Goal: Feedback & Contribution: Submit feedback/report problem

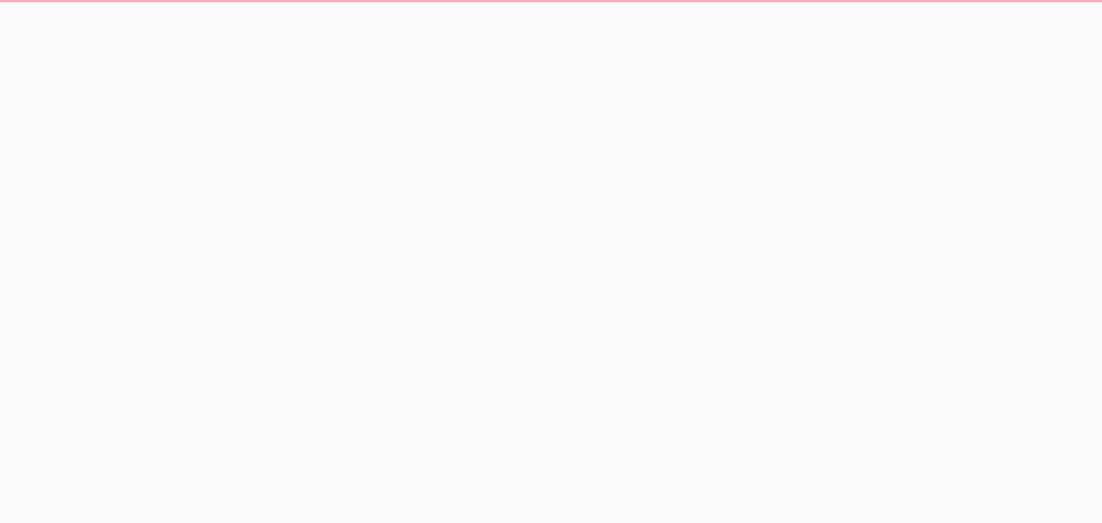
click at [599, 24] on html at bounding box center [551, 12] width 1102 height 24
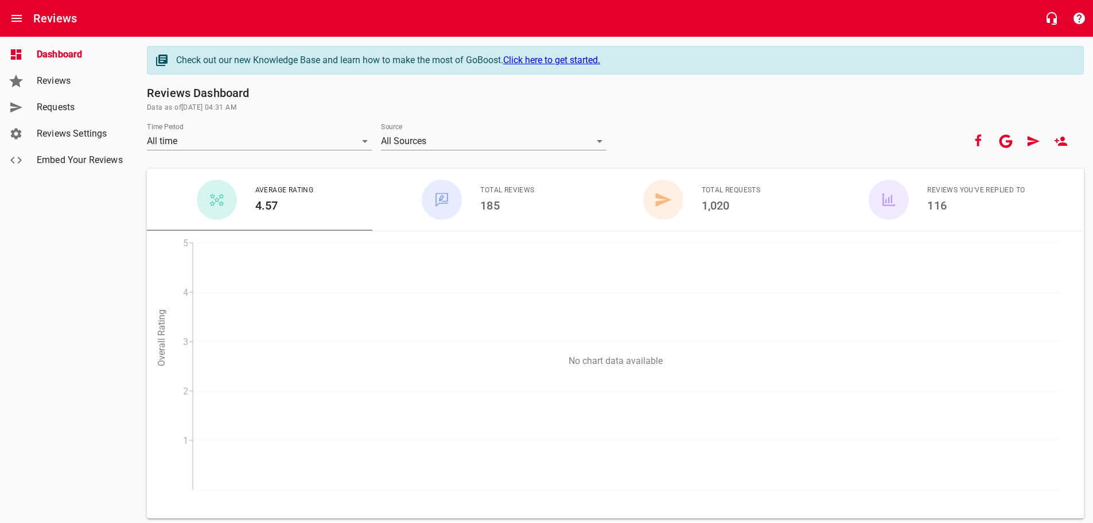
click at [66, 112] on span "Requests" at bounding box center [80, 107] width 87 height 14
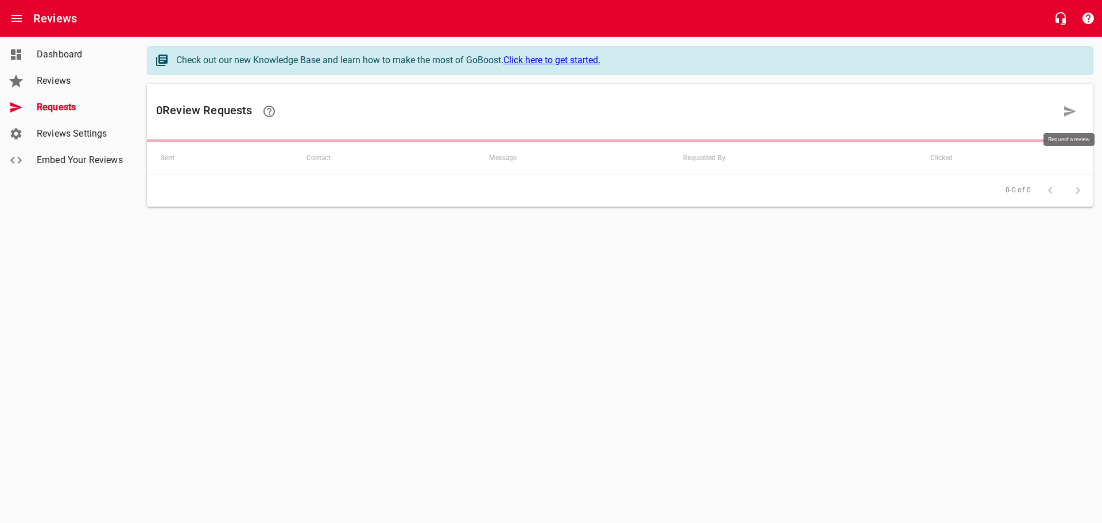
click at [1071, 107] on icon at bounding box center [1070, 111] width 14 height 14
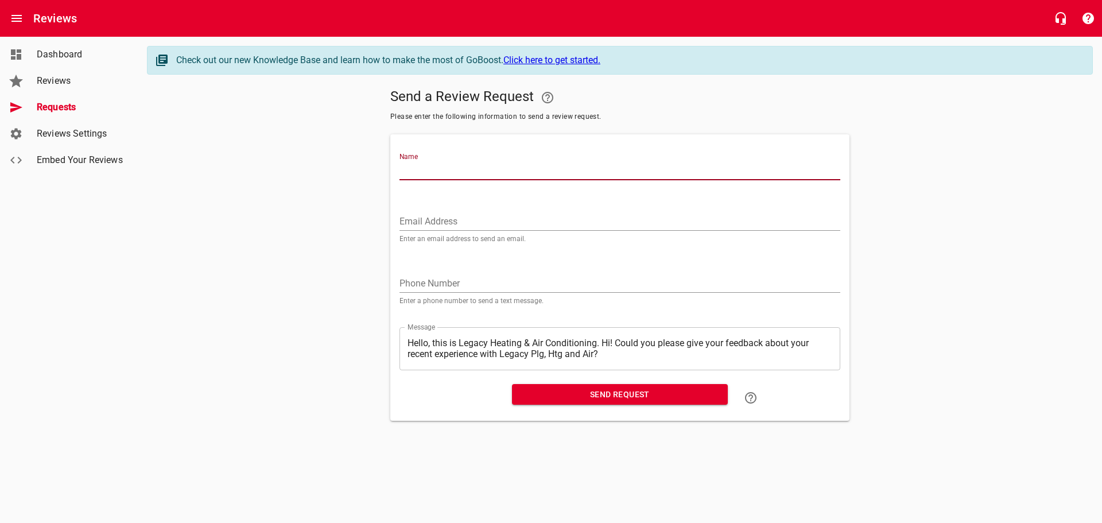
click at [416, 168] on input "Name" at bounding box center [619, 171] width 441 height 18
type input "[PERSON_NAME]"
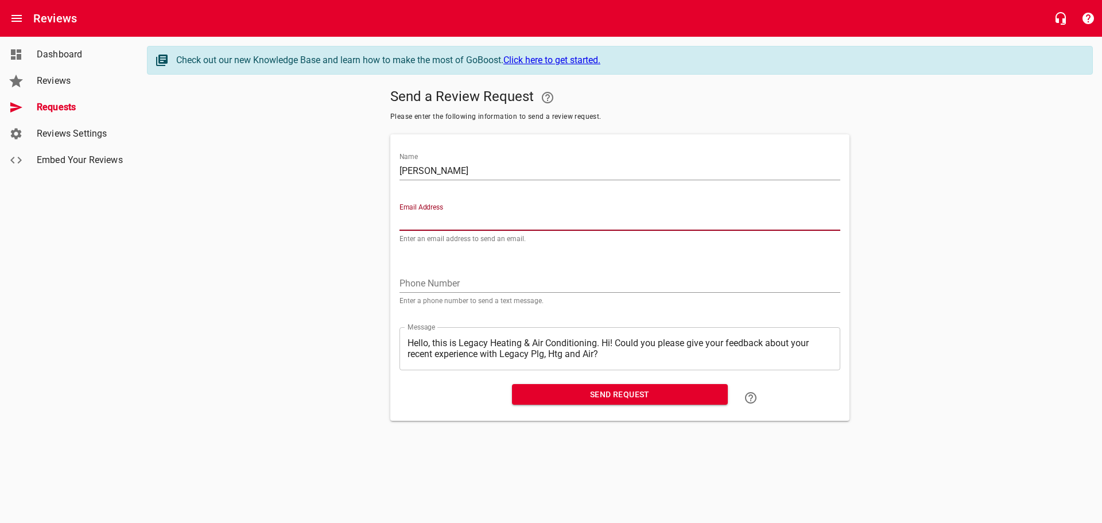
paste input "[EMAIL_ADDRESS][DOMAIN_NAME]"
type input "[EMAIL_ADDRESS][DOMAIN_NAME]"
click at [604, 341] on textarea "Hello, this is Legacy Heating & Air Conditioning. Hi! Could you please give you…" at bounding box center [619, 348] width 425 height 22
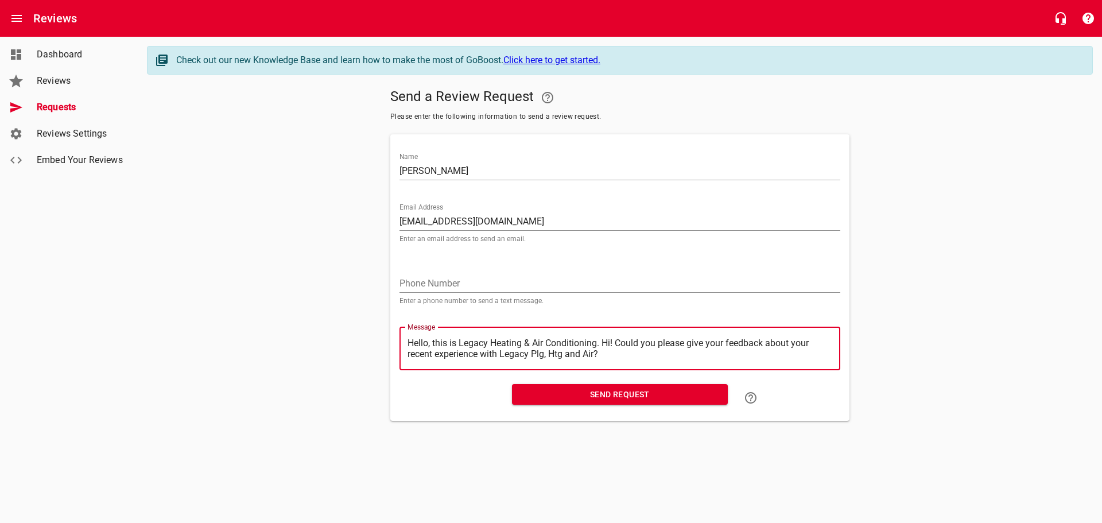
type textarea "Hello, this is Legacy Heating & Air Conditioning.Hi! Could you please give your…"
type textarea "Hello, this is Legacy Heating & Air ConditioningHi! Could you please give your …"
type textarea "Hello, this is Legacy Heating & Air ConditioninHi! Could you please give your f…"
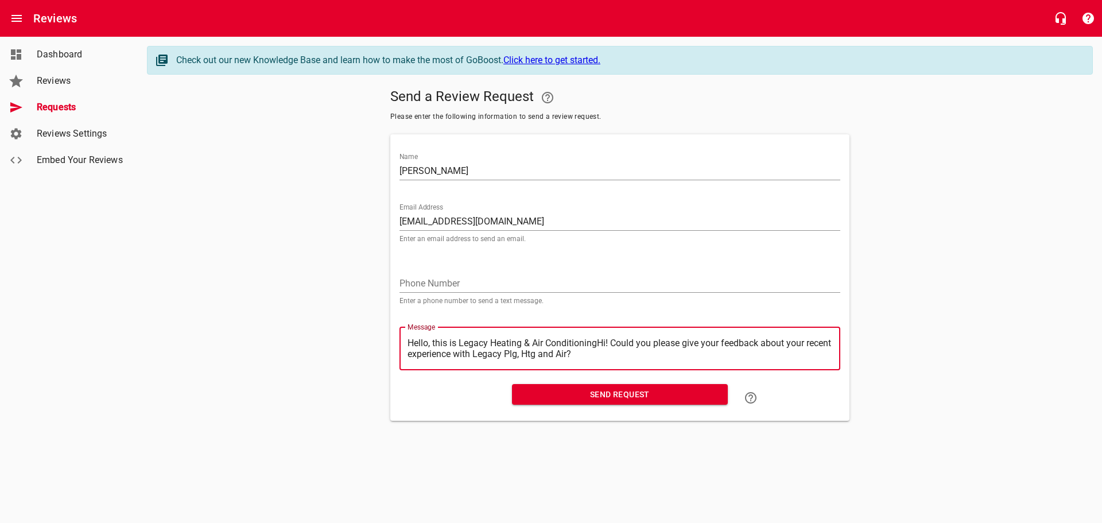
type textarea "Hello, this is Legacy Heating & Air ConditioninHi! Could you please give your f…"
type textarea "Hello, this is Legacy Heating & Air ConditioniHi! Could you please give your fe…"
type textarea "Hello, this is Legacy Heating & Air ConditionHi! Could you please give your fee…"
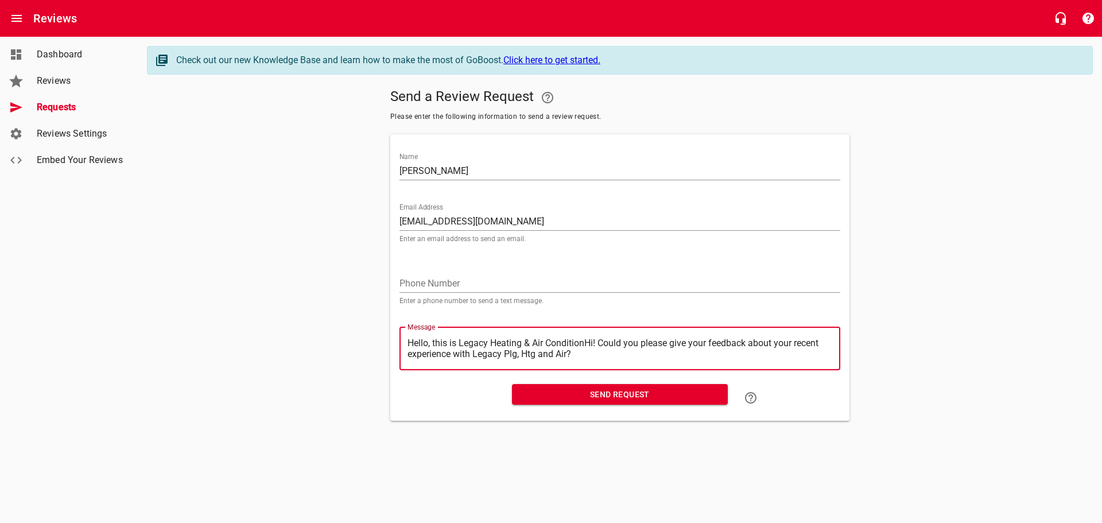
type textarea "Hello, this is Legacy Heating & Air ConditioHi! Could you please give your feed…"
type textarea "Hello, this is Legacy Heating & Air ConditiHi! Could you please give your feedb…"
type textarea "Hello, this is Legacy Heating & Air ConditHi! Could you please give your feedba…"
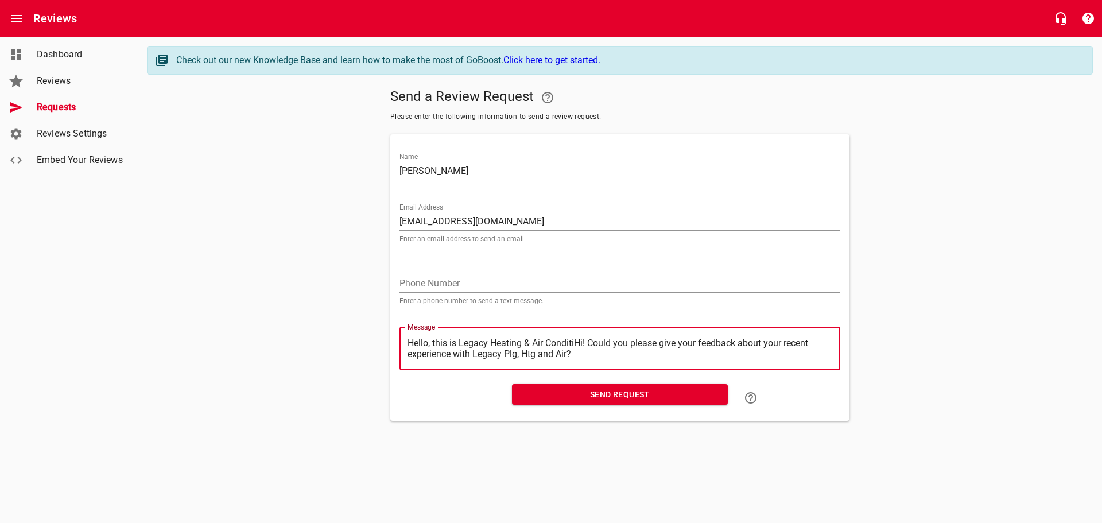
type textarea "Hello, this is Legacy Heating & Air ConditHi! Could you please give your feedba…"
type textarea "Hello, this is Legacy Heating & Air CondiHi! Could you please give your feedbac…"
type textarea "Hello, this is Legacy Heating & Air CondHi! Could you please give your feedback…"
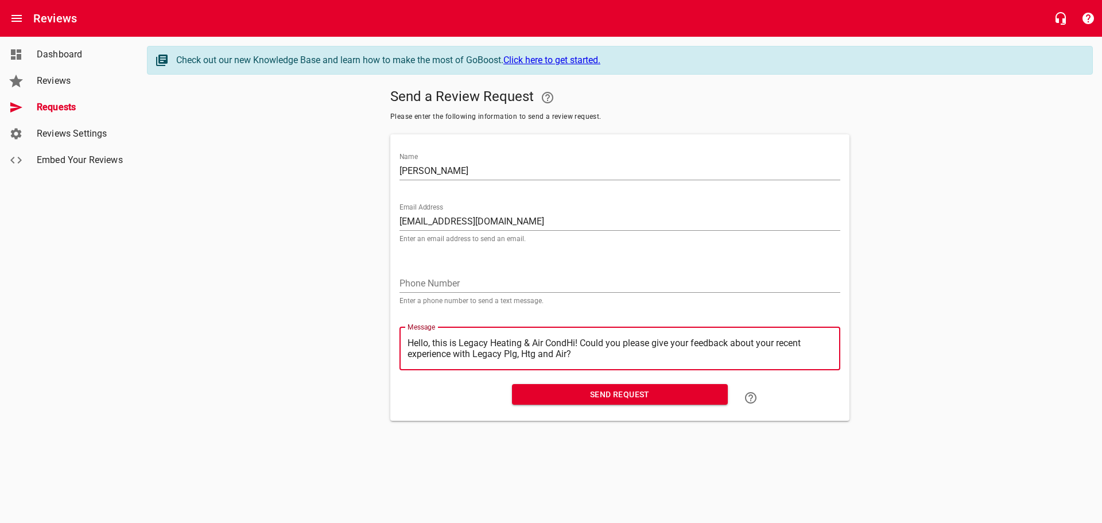
type textarea "Hello, this is Legacy Heating & Air ConHi! Could you please give your feedback …"
type textarea "Hello, this is Legacy Heating & Air CoHi! Could you please give your feedback a…"
type textarea "Hello, this is Legacy Heating & Air CHi! Could you please give your feedback ab…"
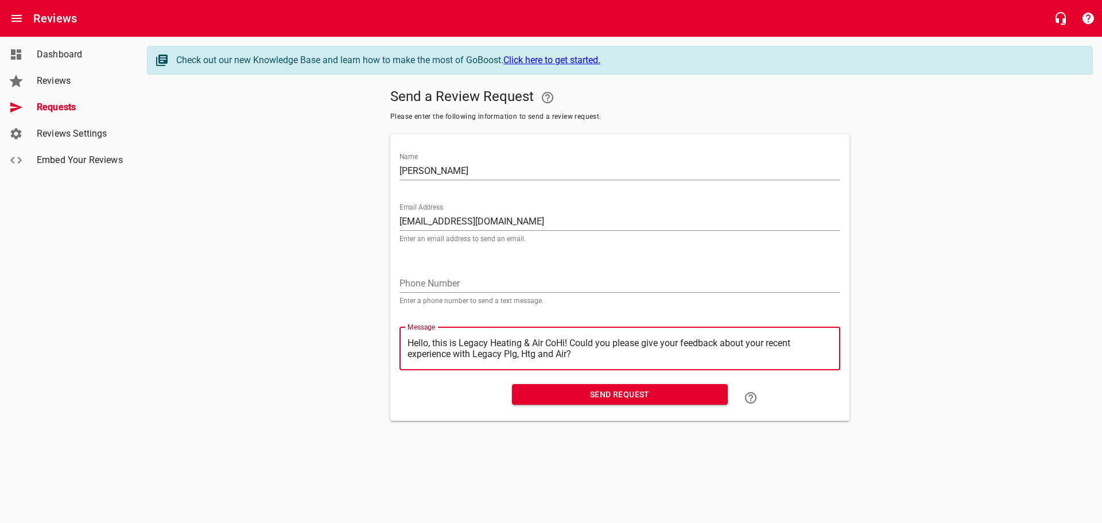
type textarea "Hello, this is Legacy Heating & Air CHi! Could you please give your feedback ab…"
type textarea "Hello, this is Legacy Heating & Air Hi! Could you please give your feedback abo…"
type textarea "Hello, this is Legacy Heating & AirHi! Could you please give your feedback abou…"
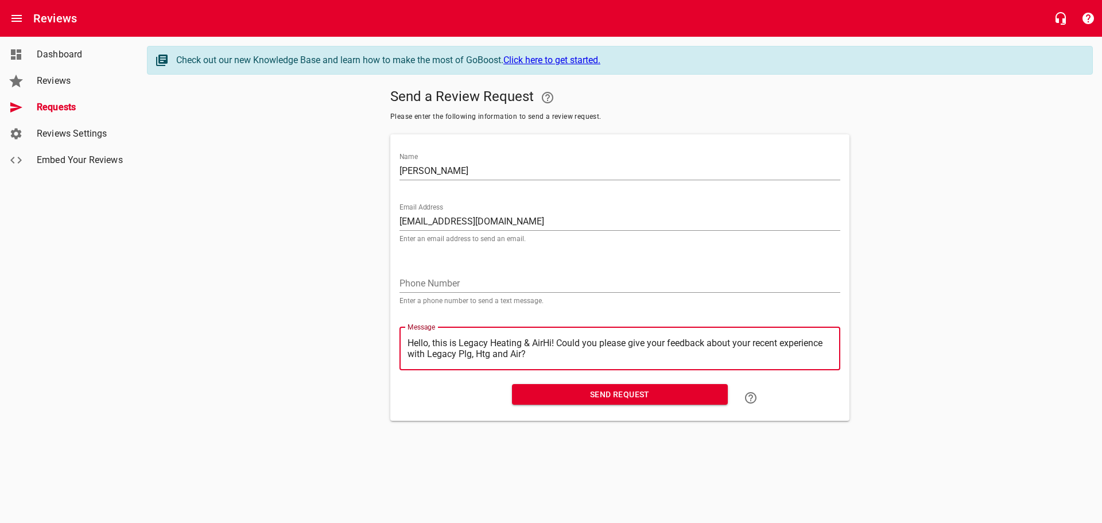
type textarea "Hello, this is Legacy Heating & AiHi! Could you please give your feedback about…"
type textarea "Hello, this is Legacy Heating & AHi! Could you please give your feedback about …"
type textarea "Hello, this is Legacy Heating & Hi! Could you please give your feedback about y…"
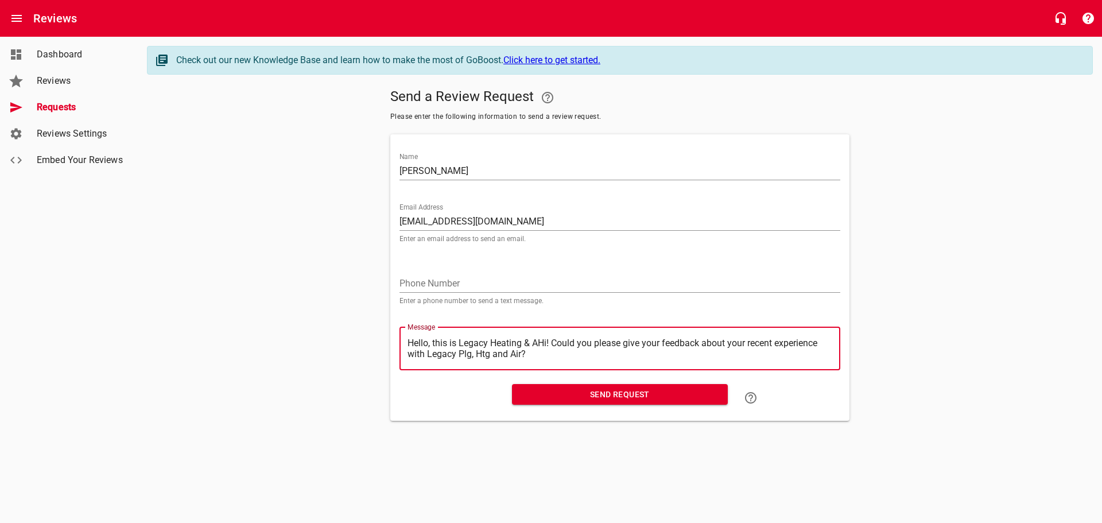
type textarea "Hello, this is Legacy Heating & Hi! Could you please give your feedback about y…"
type textarea "Hello, this is Legacy Heating &Hi! Could you please give your feedback about yo…"
type textarea "Hello, this is Legacy Heating Hi! Could you please give your feedback about you…"
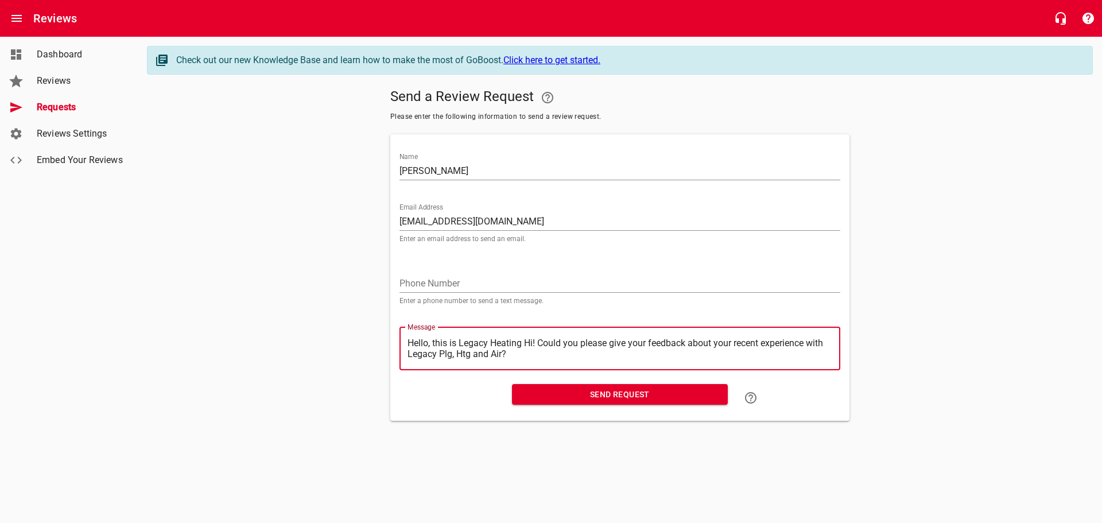
type textarea "Hello, this is Legacy HeatingHi! Could you please give your feedback about your…"
type textarea "Hello, this is Legacy HeatinHi! Could you please give your feedback about your …"
type textarea "Hello, this is Legacy HeatiHi! Could you please give your feedback about your r…"
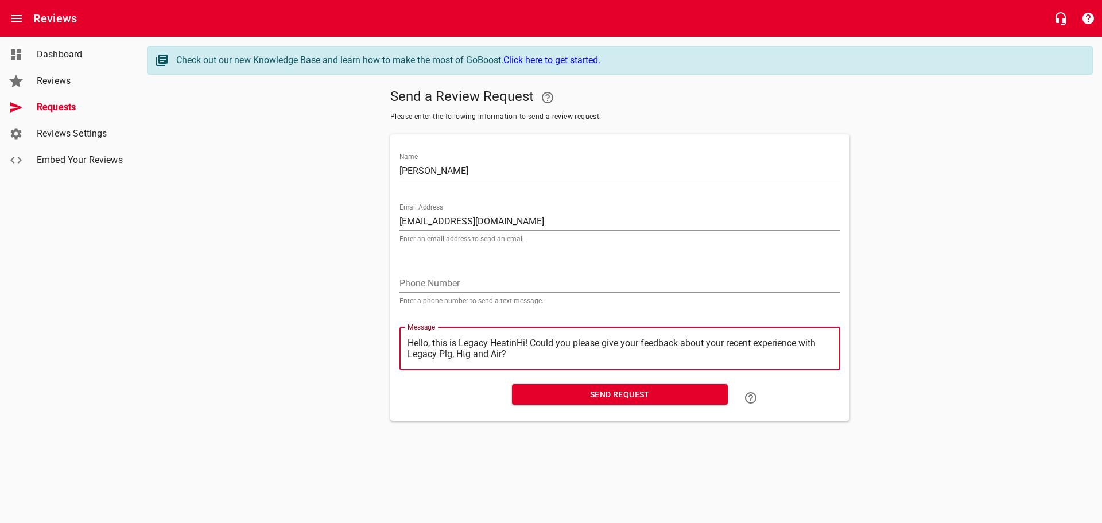
type textarea "Hello, this is Legacy HeatiHi! Could you please give your feedback about your r…"
type textarea "Hello, this is Legacy HeatHi! Could you please give your feedback about your re…"
type textarea "Hello, this is Legacy HeaHi! Could you please give your feedback about your rec…"
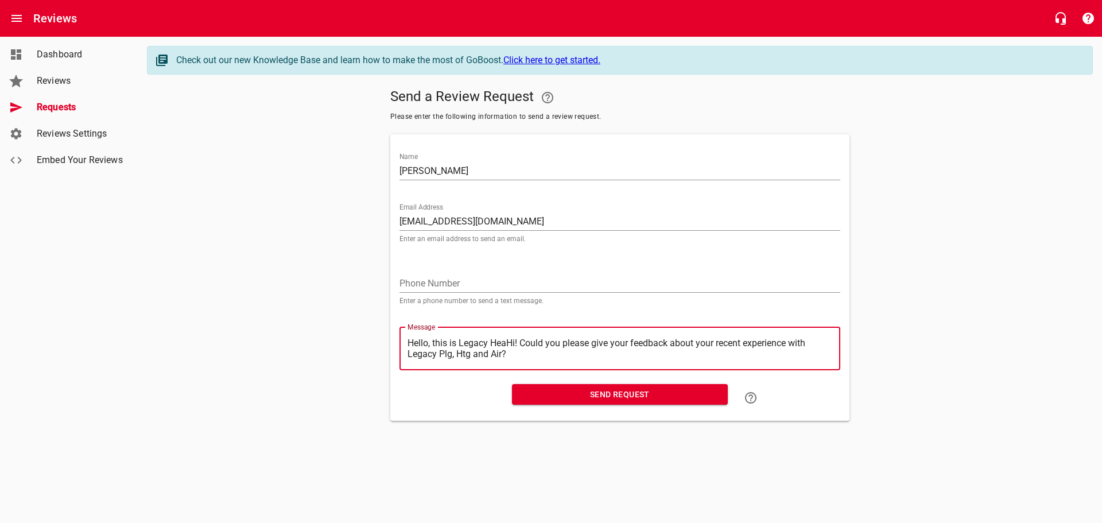
type textarea "Hello, this is Legacy HeHi! Could you please give your feedback about your rece…"
type textarea "Hello, this is Legacy HHi! Could you please give your feedback about your recen…"
type textarea "Hello, this is Legacy Hi! Could you please give your feedback about your recent…"
type textarea "Hello, this is LegacyHi! Could you please give your feedback about your recent …"
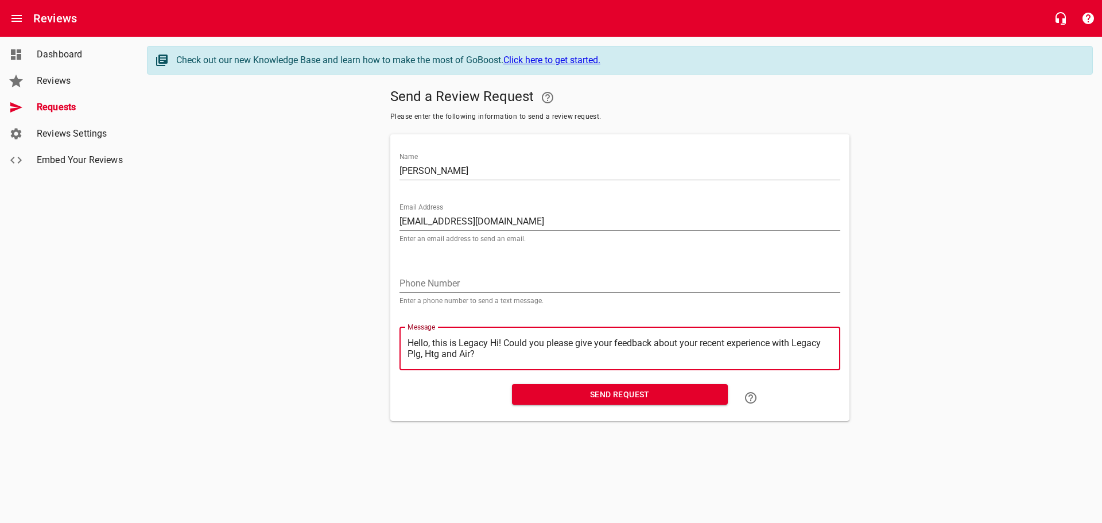
type textarea "Hello, this is LegacyHi! Could you please give your feedback about your recent …"
type textarea "Hello, this is LegacHi! Could you please give your feedback about your recent e…"
type textarea "Hello, this is LegaHi! Could you please give your feedback about your recent ex…"
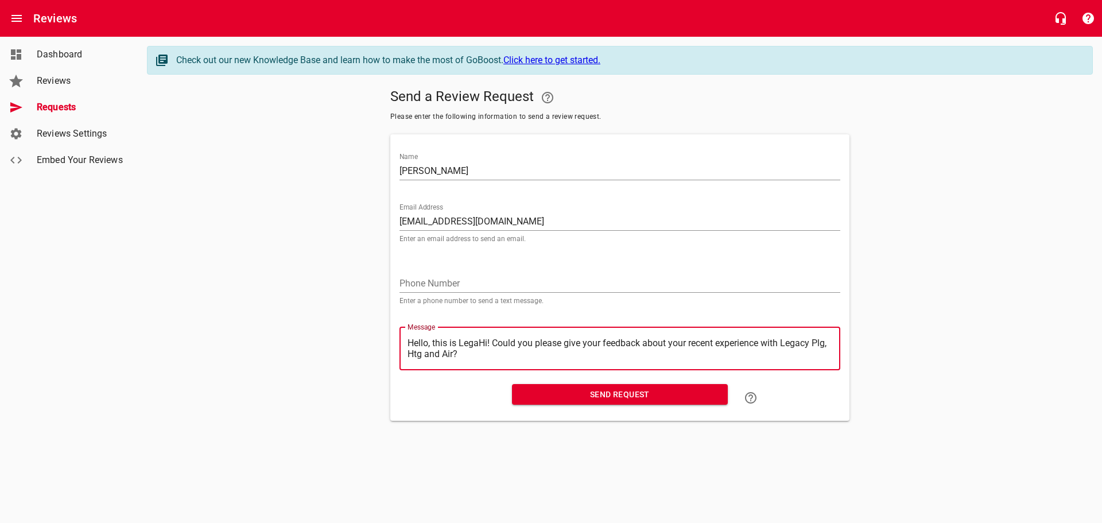
type textarea "Hello, this is LegHi! Could you please give your feedback about your recent exp…"
type textarea "Hello, this is LeHi! Could you please give your feedback about your recent expe…"
type textarea "Hello, this is LHi! Could you please give your feedback about your recent exper…"
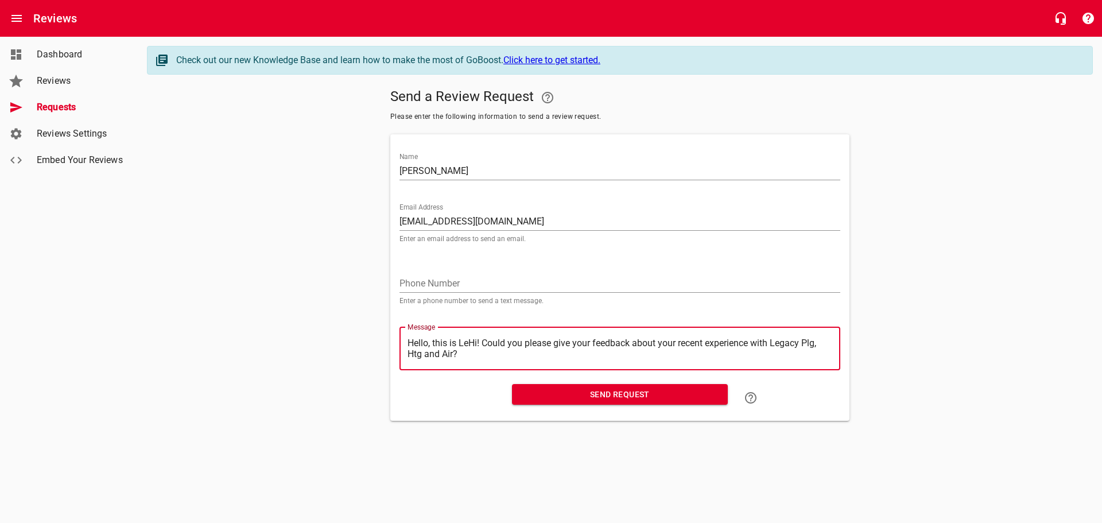
type textarea "Hello, this is LHi! Could you please give your feedback about your recent exper…"
type textarea "Hello, this is Hi! Could you please give your feedback about your recent experi…"
type textarea "Hello, this isHi! Could you please give your feedback about your recent experie…"
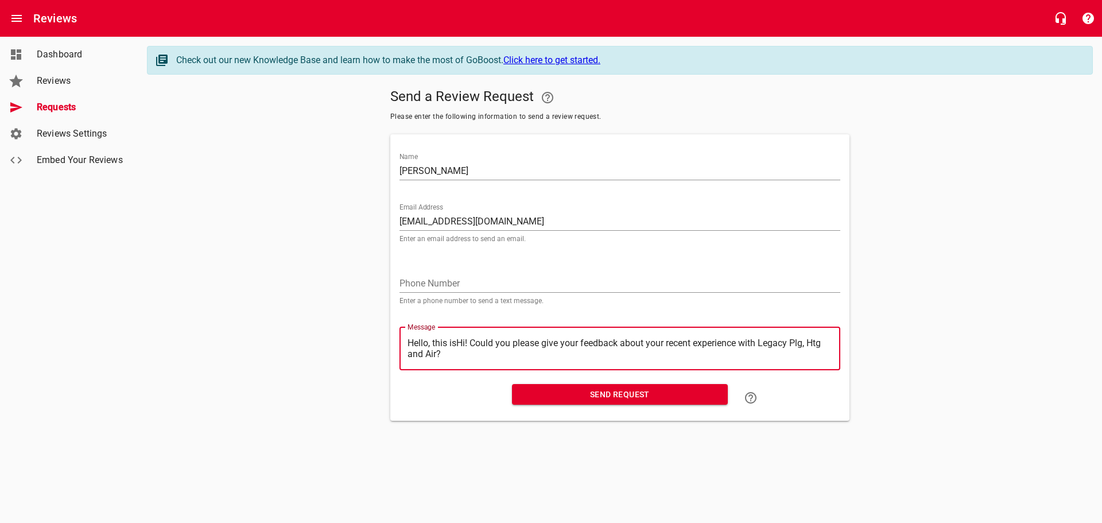
type textarea "Hello, this iHi! Could you please give your feedback about your recent experien…"
type textarea "Hello, this Hi! Could you please give your feedback about your recent experienc…"
type textarea "Hello, thisHi! Could you please give your feedback about your recent experience…"
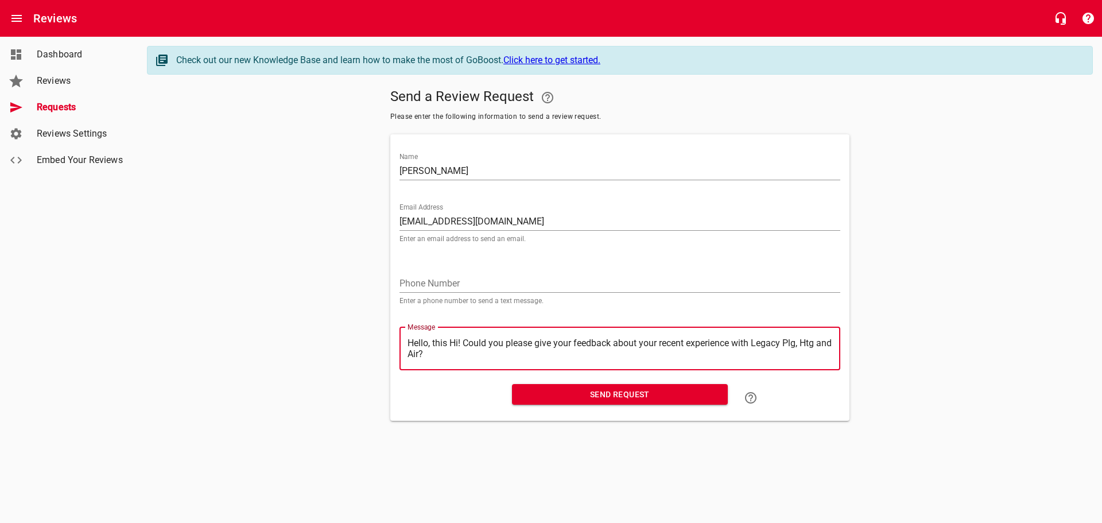
type textarea "Hello, thisHi! Could you please give your feedback about your recent experience…"
type textarea "Hello, thiHi! Could you please give your feedback about your recent experience …"
type textarea "Hello, thHi! Could you please give your feedback about your recent experience w…"
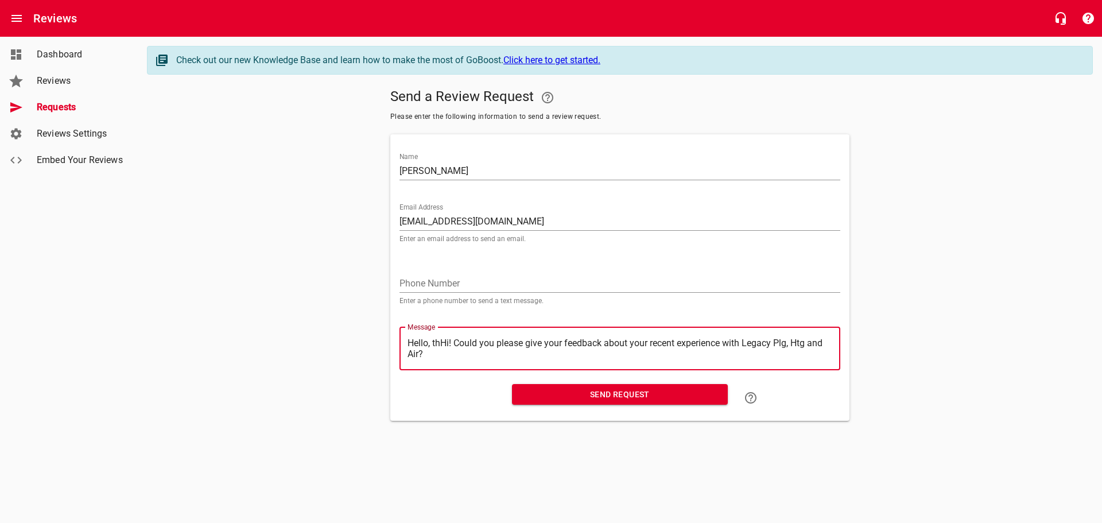
type textarea "Hello, tHi! Could you please give your feedback about your recent experience wi…"
type textarea "Hello, Hi! Could you please give your feedback about your recent experience wit…"
type textarea "Hello,Hi! Could you please give your feedback about your recent experience with…"
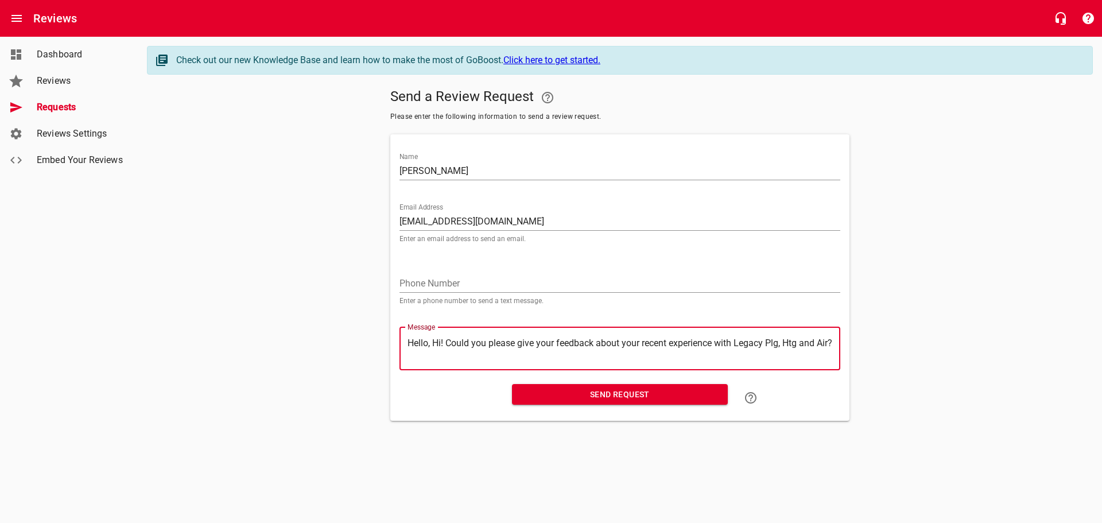
type textarea "Hello,Hi! Could you please give your feedback about your recent experience with…"
type textarea "HelloHi! Could you please give your feedback about your recent experience with …"
type textarea "HellHi! Could you please give your feedback about your recent experience with L…"
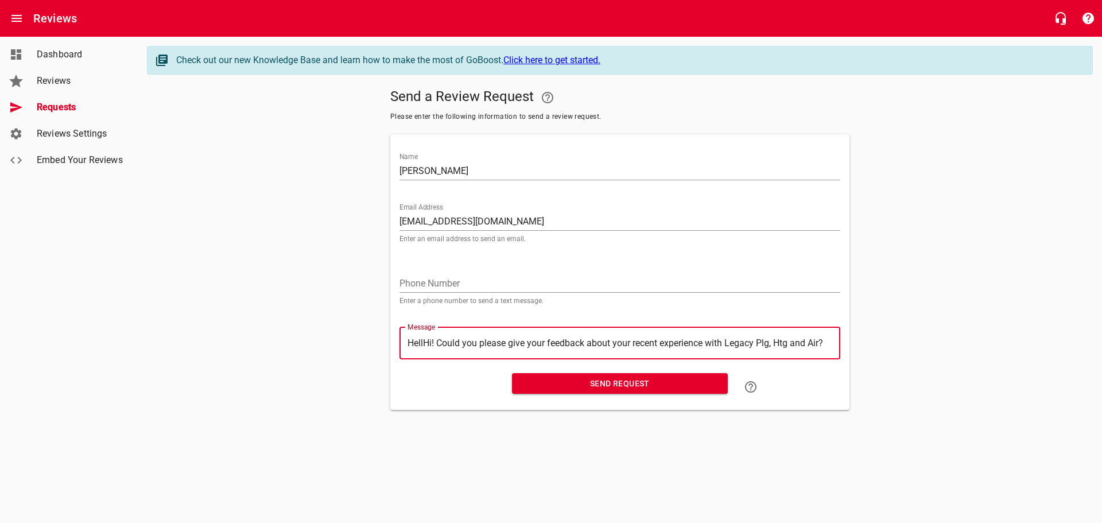
type textarea "HelHi! Could you please give your feedback about your recent experience with Le…"
type textarea "HeHi! Could you please give your feedback about your recent experience with Leg…"
type textarea "HHi! Could you please give your feedback about your recent experience with Lega…"
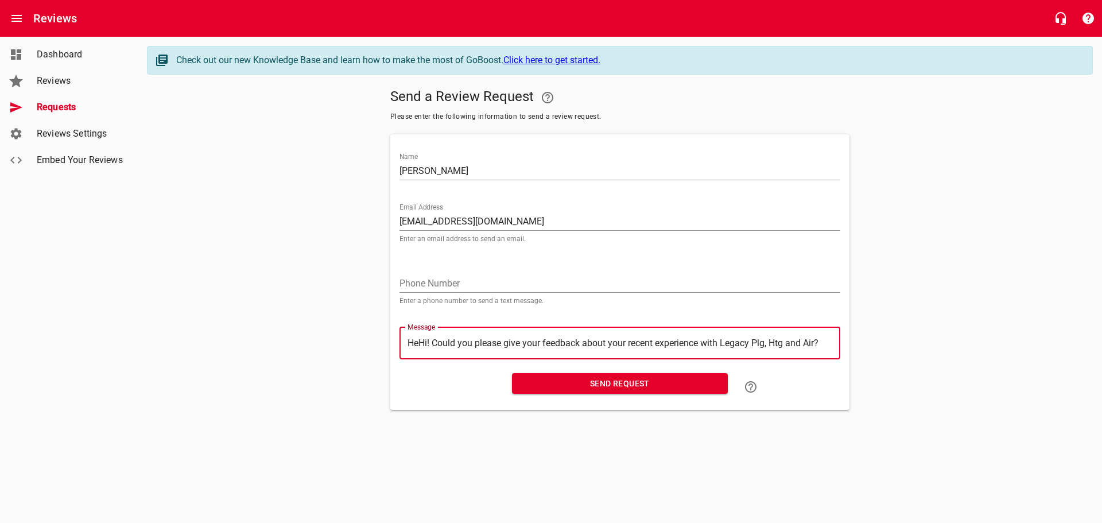
type textarea "HHi! Could you please give your feedback about your recent experience with Lega…"
type textarea "Hi! Could you please give your feedback about your recent experience with Legac…"
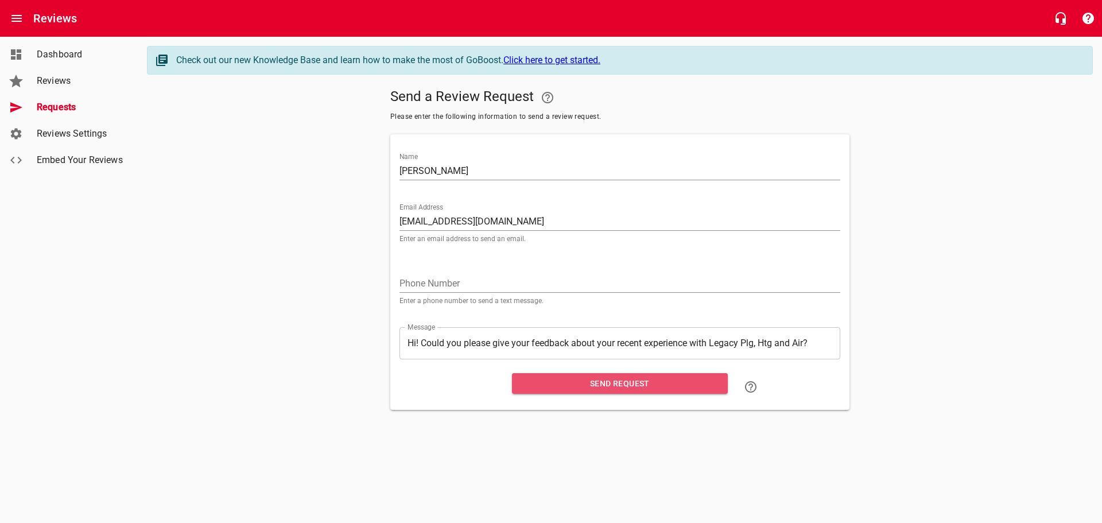
click at [578, 381] on span "Send Request" at bounding box center [619, 383] width 197 height 14
